Goal: Communication & Community: Share content

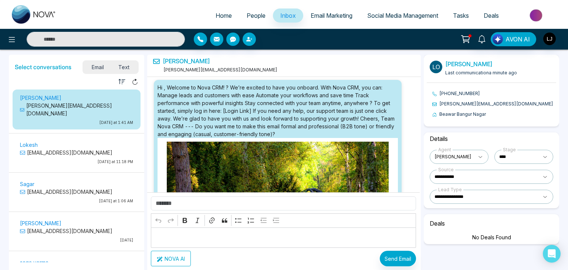
select select "****"
select select "**********"
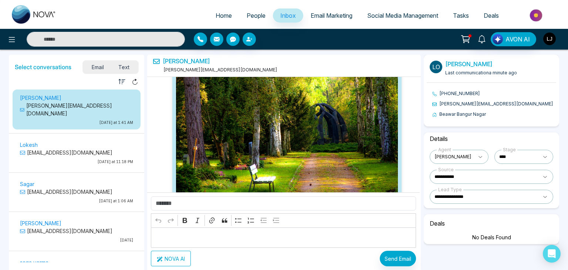
click at [557, 34] on div "AVON AI" at bounding box center [450, 39] width 228 height 14
click at [549, 38] on img "button" at bounding box center [550, 39] width 13 height 13
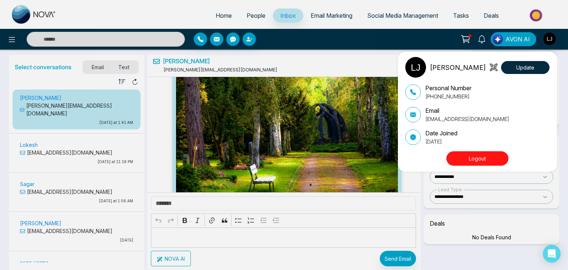
click at [248, 14] on div "[PERSON_NAME] Update Personal Number [PHONE_NUMBER] Email [EMAIL_ADDRESS][DOMAI…" at bounding box center [284, 135] width 568 height 270
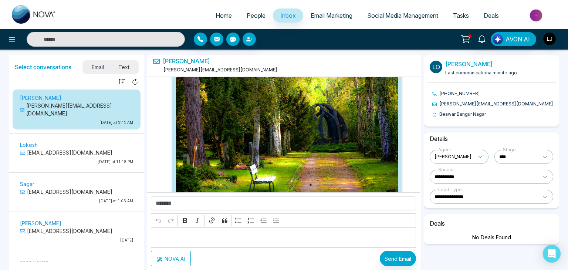
click at [248, 14] on span "People" at bounding box center [256, 15] width 19 height 7
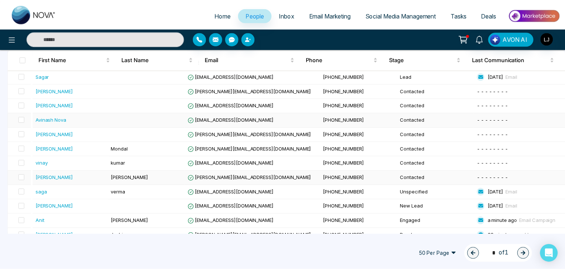
scroll to position [105, 0]
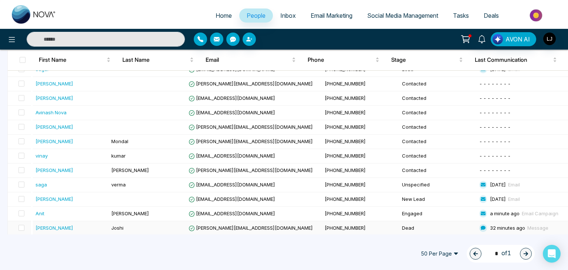
click at [240, 225] on span "[PERSON_NAME][EMAIL_ADDRESS][DOMAIN_NAME]" at bounding box center [251, 228] width 124 height 6
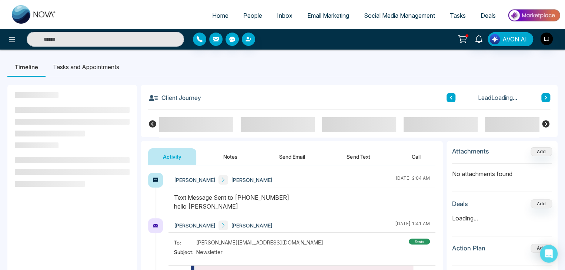
click at [285, 159] on button "Send Email" at bounding box center [292, 156] width 56 height 17
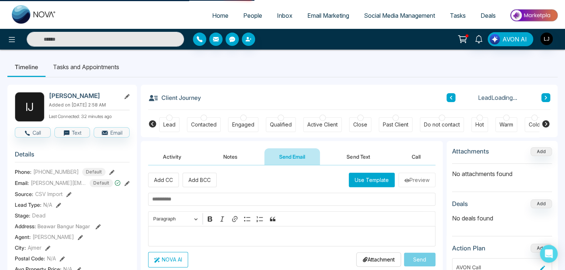
click at [372, 181] on button "Use Template" at bounding box center [372, 180] width 46 height 14
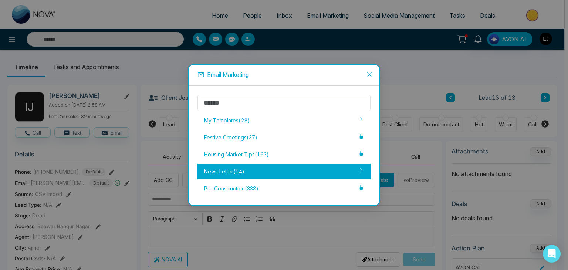
click at [244, 177] on div "News Letter ( 14 )" at bounding box center [284, 172] width 173 height 16
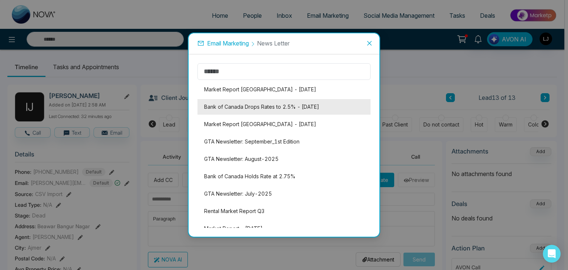
click at [258, 110] on li "Bank of Canada Drops Rates to 2.5% - [DATE]" at bounding box center [284, 107] width 173 height 16
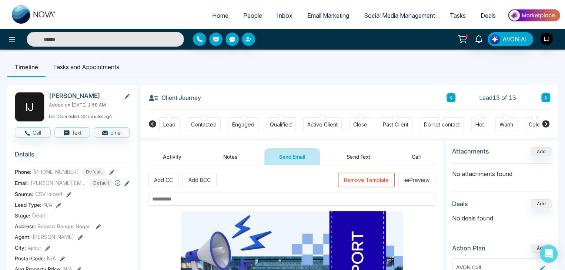
click at [164, 198] on input "text" at bounding box center [291, 199] width 287 height 13
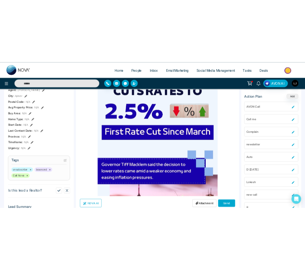
scroll to position [407, 0]
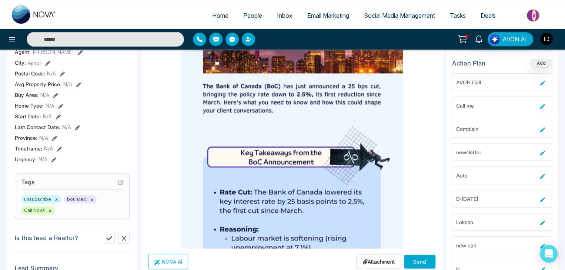
type input "**********"
click at [415, 261] on button "Send" at bounding box center [419, 262] width 31 height 14
click at [406, 254] on div "Attachment Choose File Send" at bounding box center [395, 262] width 79 height 16
click at [407, 258] on button "Send" at bounding box center [419, 262] width 31 height 14
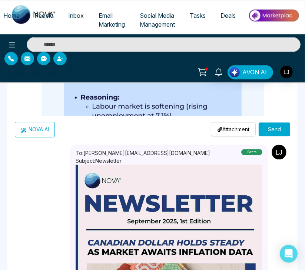
scroll to position [851, 0]
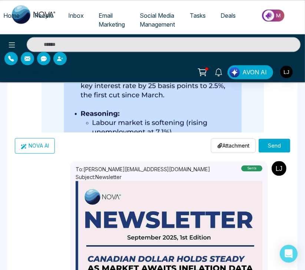
click at [272, 140] on button "Send" at bounding box center [273, 146] width 31 height 14
click at [288, 72] on img "button" at bounding box center [286, 72] width 13 height 13
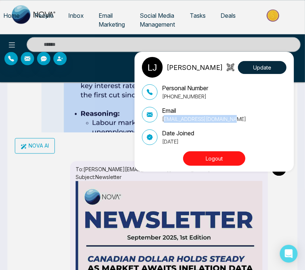
drag, startPoint x: 163, startPoint y: 120, endPoint x: 240, endPoint y: 117, distance: 77.0
click at [239, 117] on div "Email [EMAIL_ADDRESS][DOMAIN_NAME]" at bounding box center [214, 114] width 144 height 17
click at [241, 117] on div "Email [EMAIL_ADDRESS][DOMAIN_NAME]" at bounding box center [214, 114] width 144 height 17
drag, startPoint x: 237, startPoint y: 118, endPoint x: 161, endPoint y: 122, distance: 75.9
click at [161, 122] on div "Email [EMAIL_ADDRESS][DOMAIN_NAME]" at bounding box center [214, 114] width 144 height 17
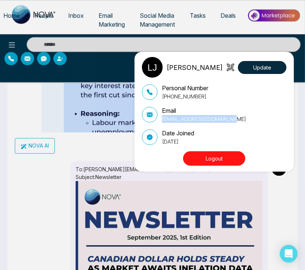
copy p "[EMAIL_ADDRESS][DOMAIN_NAME]"
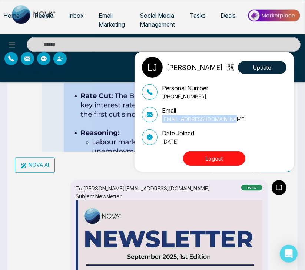
scroll to position [814, 0]
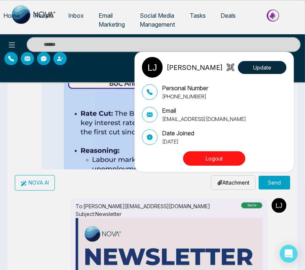
click at [50, 111] on div "[PERSON_NAME] Update Personal Number [PHONE_NUMBER] Email [EMAIL_ADDRESS][DOMAI…" at bounding box center [152, 135] width 305 height 270
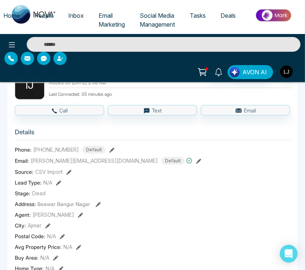
scroll to position [0, 0]
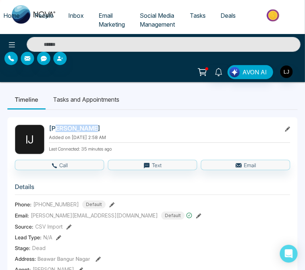
drag, startPoint x: 52, startPoint y: 127, endPoint x: 86, endPoint y: 126, distance: 33.7
click at [86, 126] on h2 "[PERSON_NAME]" at bounding box center [163, 128] width 229 height 7
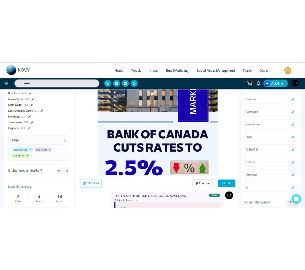
scroll to position [74, 0]
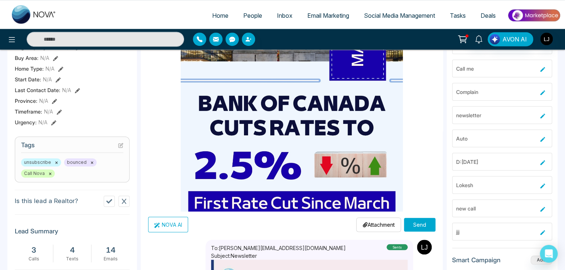
click at [423, 222] on button "Send" at bounding box center [419, 225] width 31 height 14
click at [425, 229] on button "Send" at bounding box center [419, 225] width 31 height 14
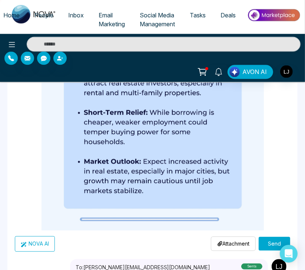
scroll to position [814, 0]
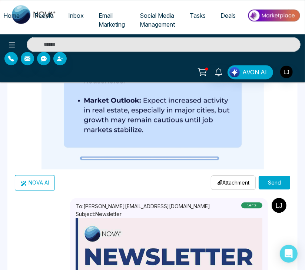
click at [277, 181] on button "Send" at bounding box center [273, 183] width 31 height 14
